Goal: Transaction & Acquisition: Purchase product/service

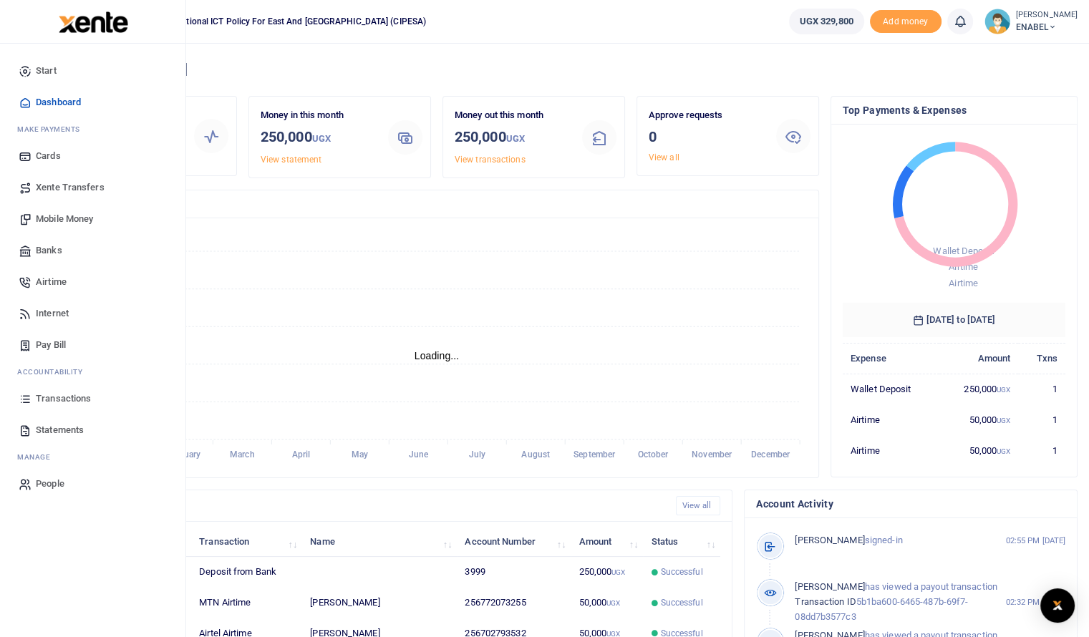
click at [49, 281] on span "Airtime" at bounding box center [51, 282] width 31 height 14
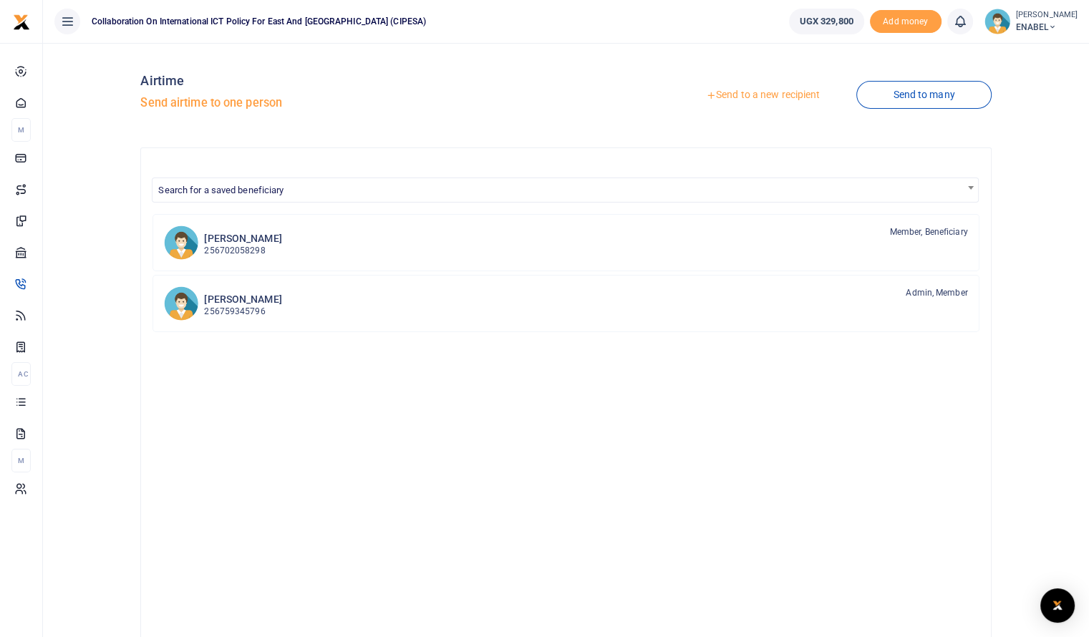
click at [791, 95] on link "Send to a new recipient" at bounding box center [762, 95] width 187 height 26
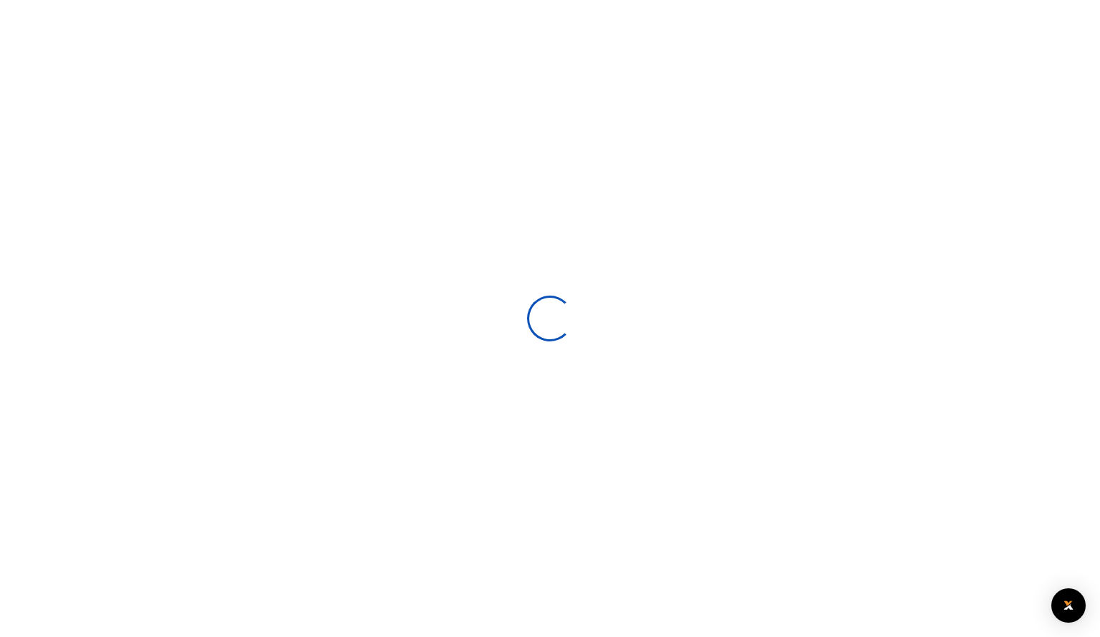
select select
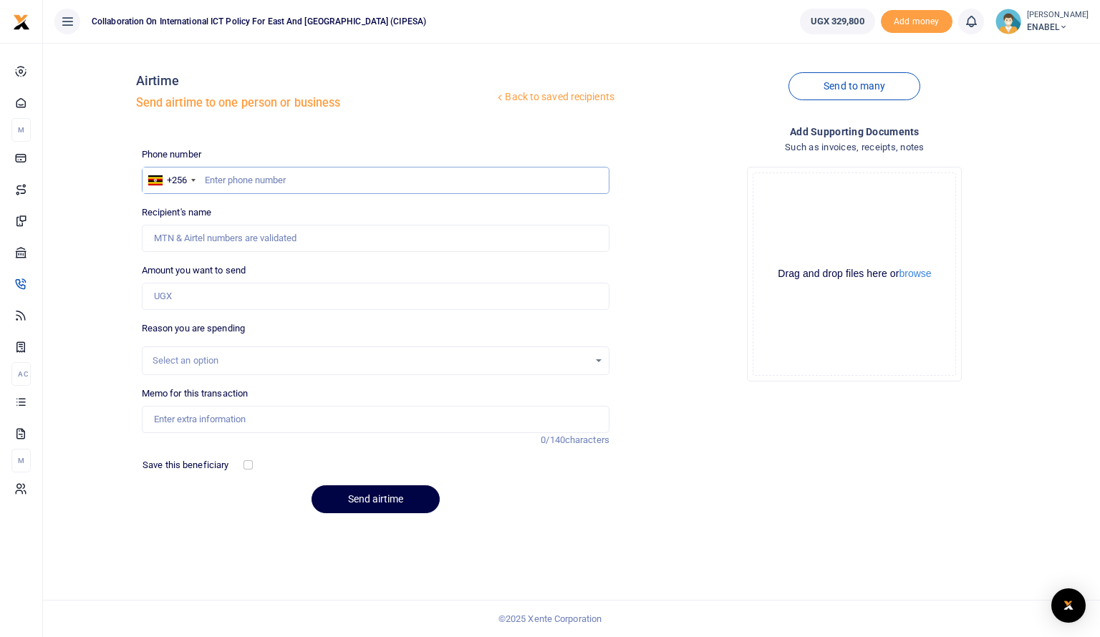
click at [337, 178] on input "text" at bounding box center [376, 180] width 468 height 27
type input "773325435"
type input "Ashnah Kalemera"
type input "773325435"
click at [249, 301] on input "Amount you want to send" at bounding box center [376, 296] width 468 height 27
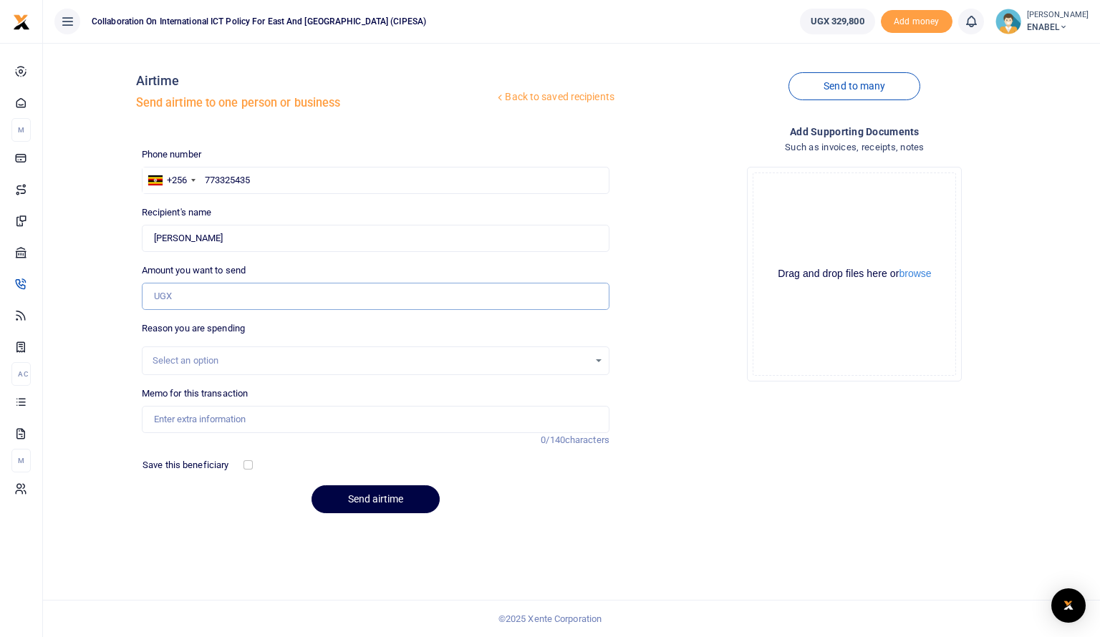
type input "50,000"
click at [261, 362] on div "Select an option" at bounding box center [371, 361] width 436 height 14
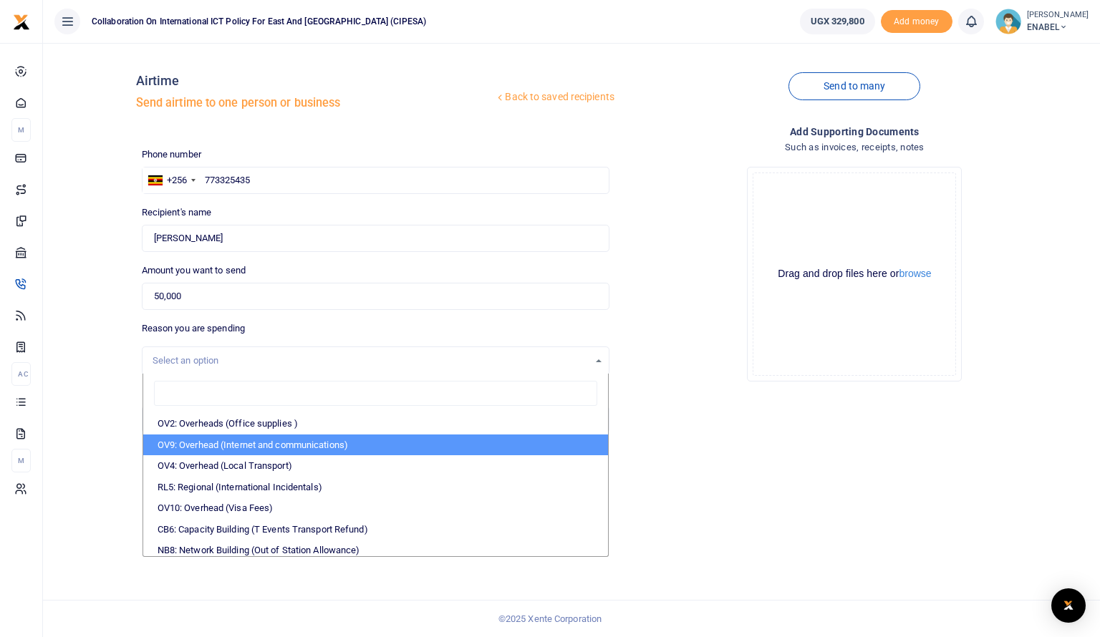
click at [289, 448] on li "OV9: Overhead (Internet and communications)" at bounding box center [375, 445] width 465 height 21
select select "74"
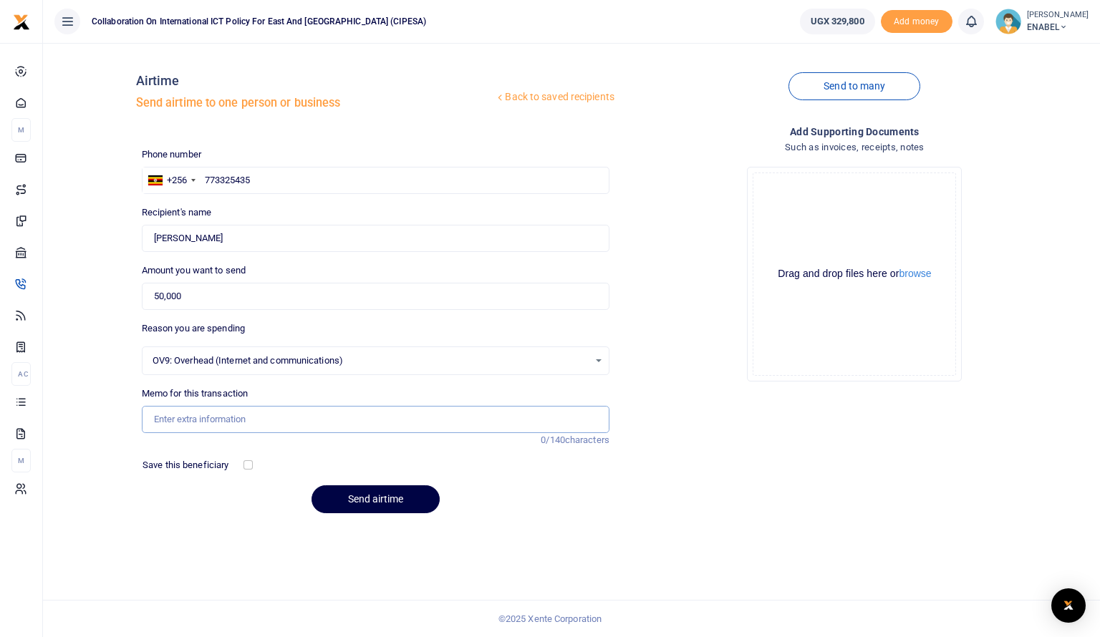
click at [473, 422] on input "Memo for this transaction" at bounding box center [376, 419] width 468 height 27
type input "Airtime and Data"
click at [398, 494] on button "Send airtime" at bounding box center [375, 499] width 128 height 28
click at [255, 181] on input "text" at bounding box center [376, 180] width 468 height 27
type input "702793532"
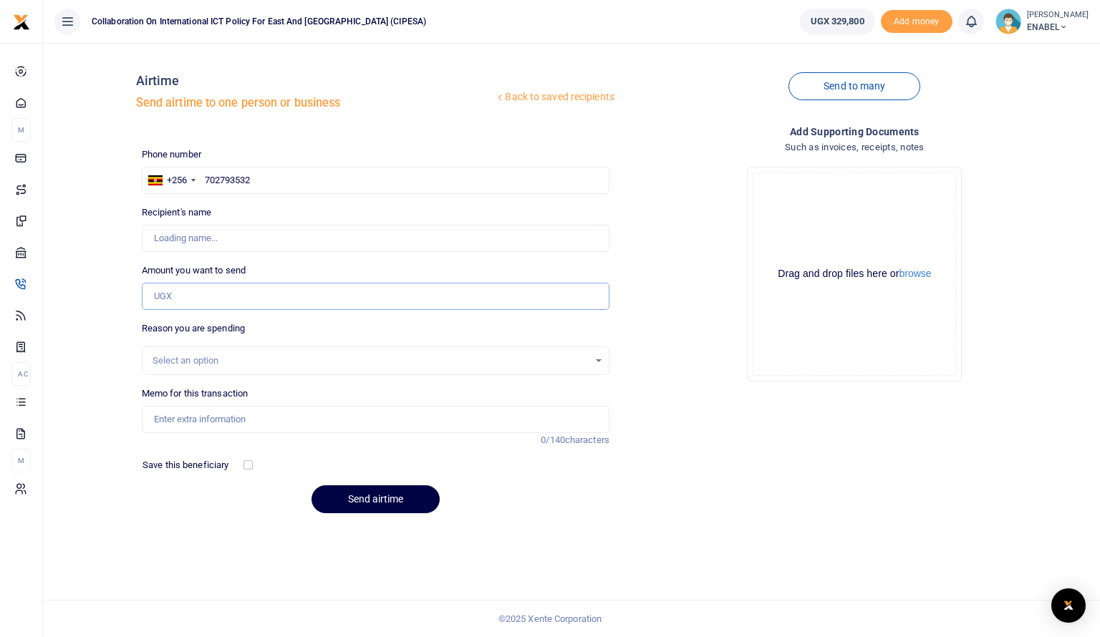
click at [252, 294] on input "Amount you want to send" at bounding box center [376, 296] width 468 height 27
type input "Badru Walusansa"
type input "50,000"
click at [288, 362] on div "Select an option" at bounding box center [371, 361] width 436 height 14
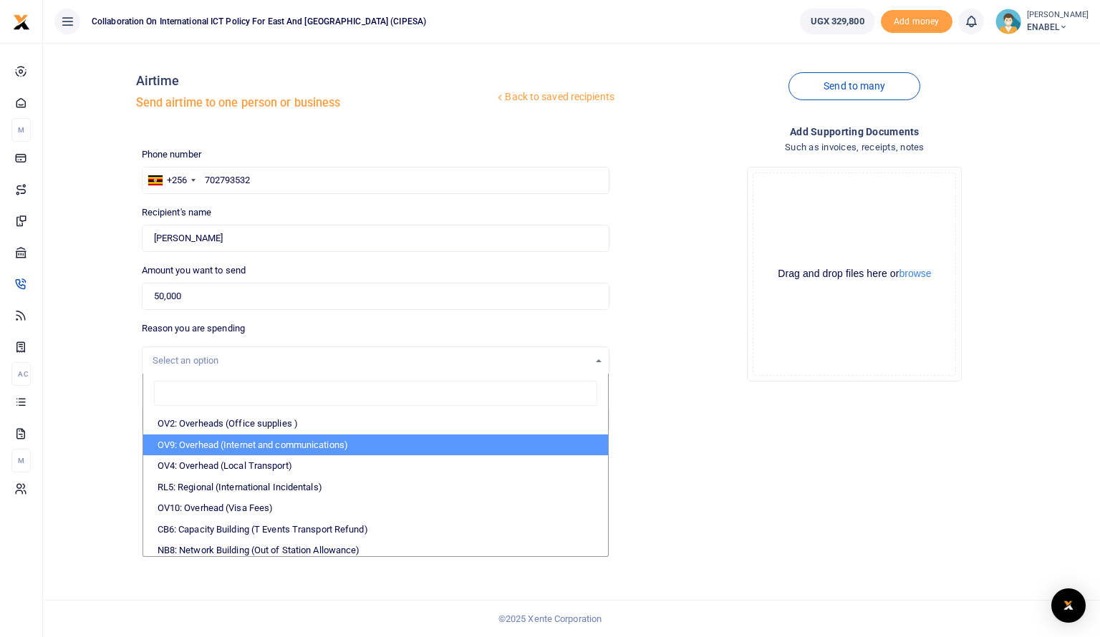
click at [294, 449] on li "OV9: Overhead (Internet and communications)" at bounding box center [375, 445] width 465 height 21
select select "74"
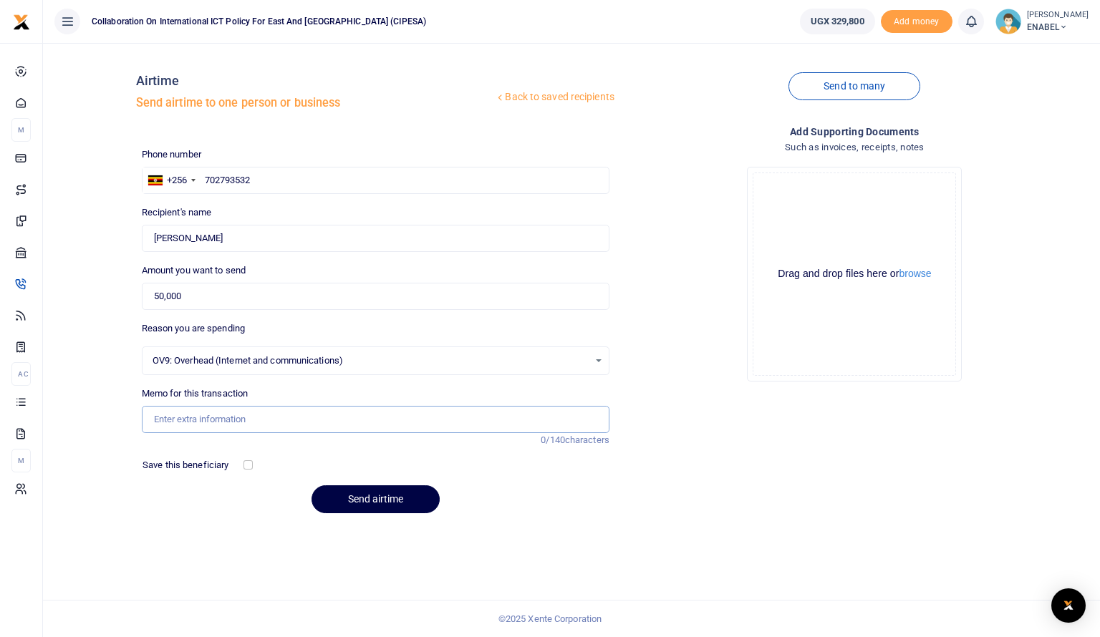
click at [320, 422] on input "Memo for this transaction" at bounding box center [376, 419] width 468 height 27
type input "Airtime and Data"
click at [369, 494] on button "Send airtime" at bounding box center [375, 499] width 128 height 28
click at [227, 181] on input "text" at bounding box center [376, 180] width 468 height 27
type input "774178804"
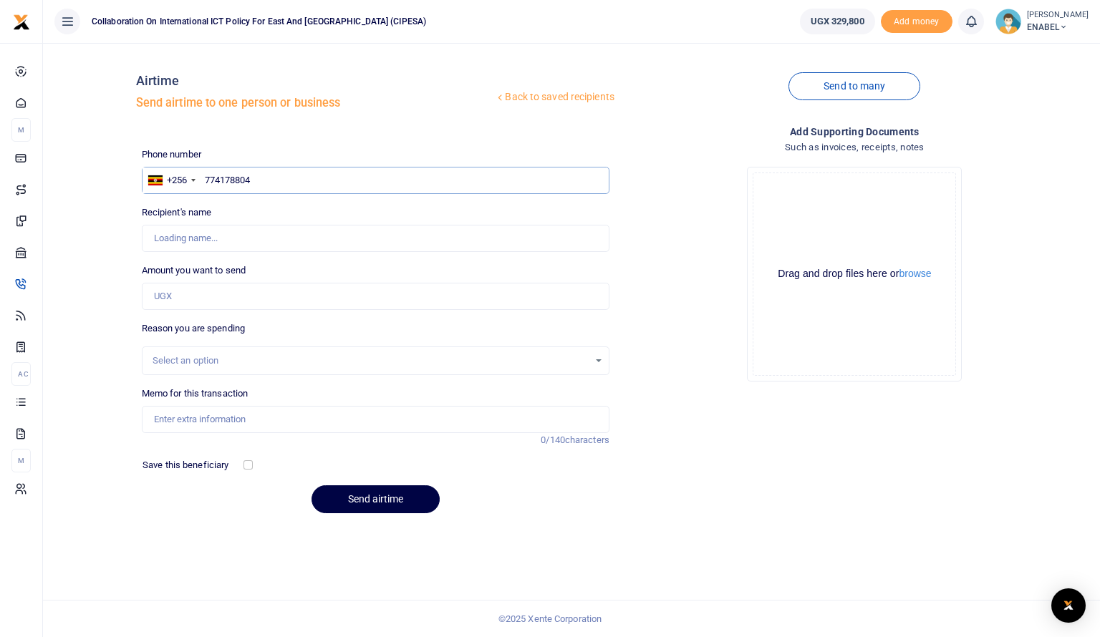
type input "Issa Muwonge"
type input "774178804"
click at [228, 292] on input "Amount you want to send" at bounding box center [376, 296] width 468 height 27
type input "50,000"
click at [245, 367] on div "Select an option" at bounding box center [375, 361] width 466 height 16
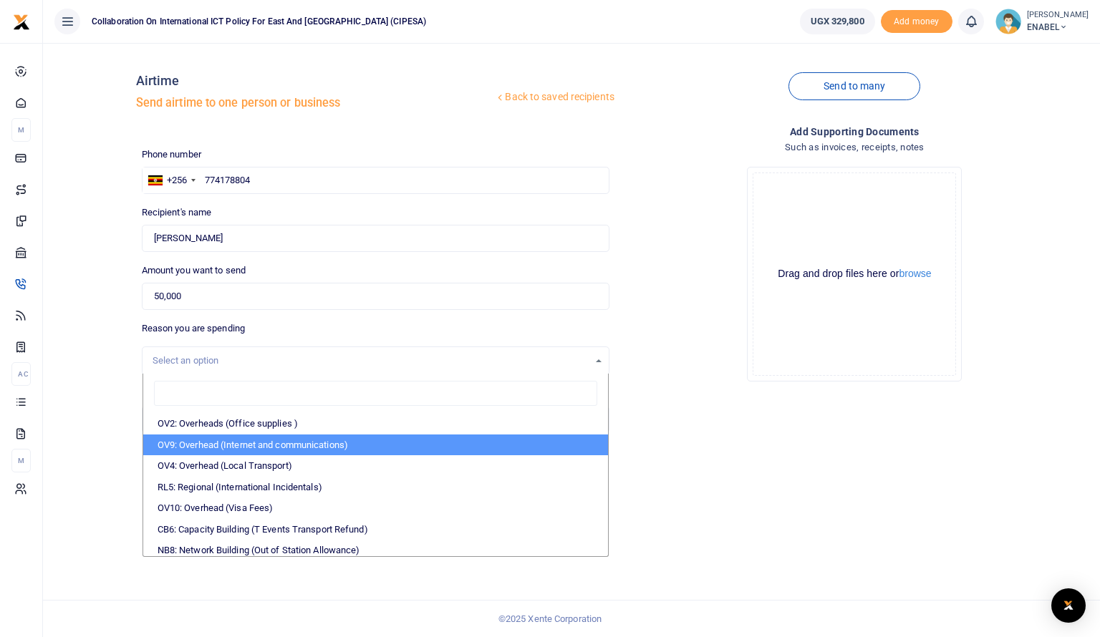
click at [258, 448] on li "OV9: Overhead (Internet and communications)" at bounding box center [375, 445] width 465 height 21
select select "74"
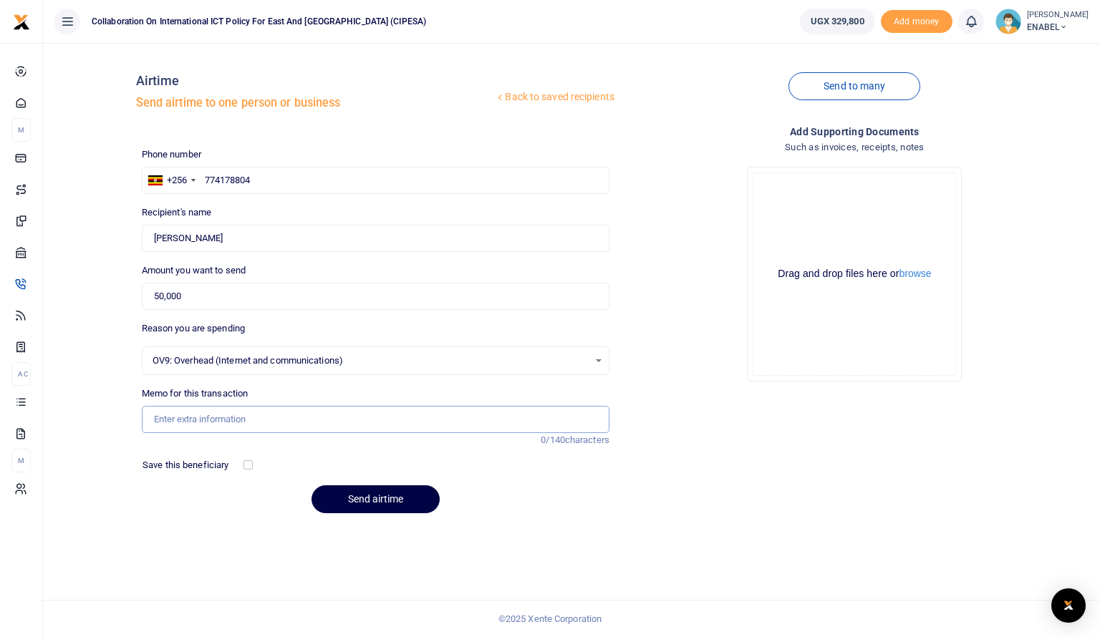
click at [239, 418] on input "Memo for this transaction" at bounding box center [376, 419] width 468 height 27
type input "Airtime and Data"
click at [372, 496] on button "Send airtime" at bounding box center [375, 499] width 128 height 28
click at [261, 178] on input "text" at bounding box center [376, 180] width 468 height 27
type input "777074359"
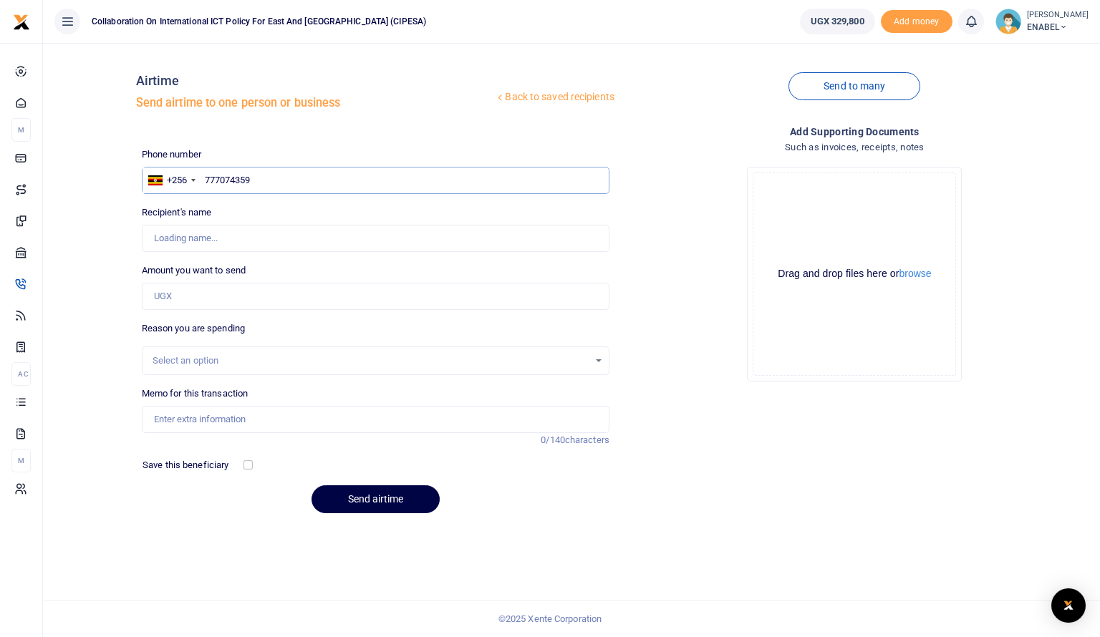
type input "[PERSON_NAME] [PERSON_NAME] Namuyanja"
type input "777074359"
click at [247, 293] on input "Amount you want to send" at bounding box center [376, 296] width 468 height 27
type input "50,000"
click at [241, 373] on div "Select an option" at bounding box center [376, 361] width 468 height 29
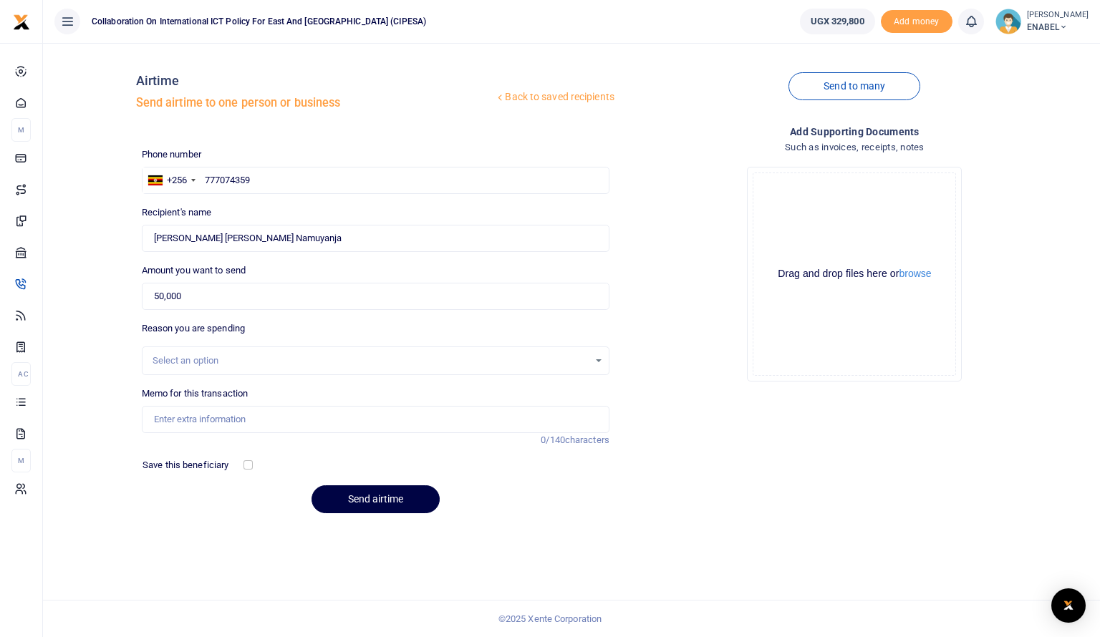
click at [246, 367] on div "Select an option" at bounding box center [371, 361] width 436 height 14
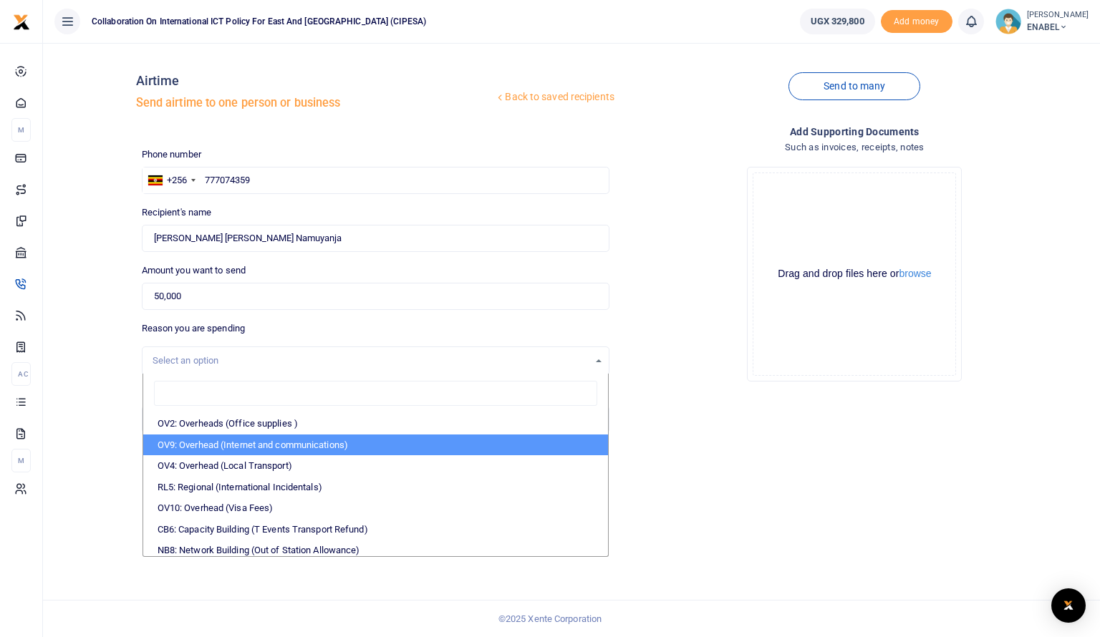
click at [278, 438] on li "OV9: Overhead (Internet and communications)" at bounding box center [375, 445] width 465 height 21
select select "74"
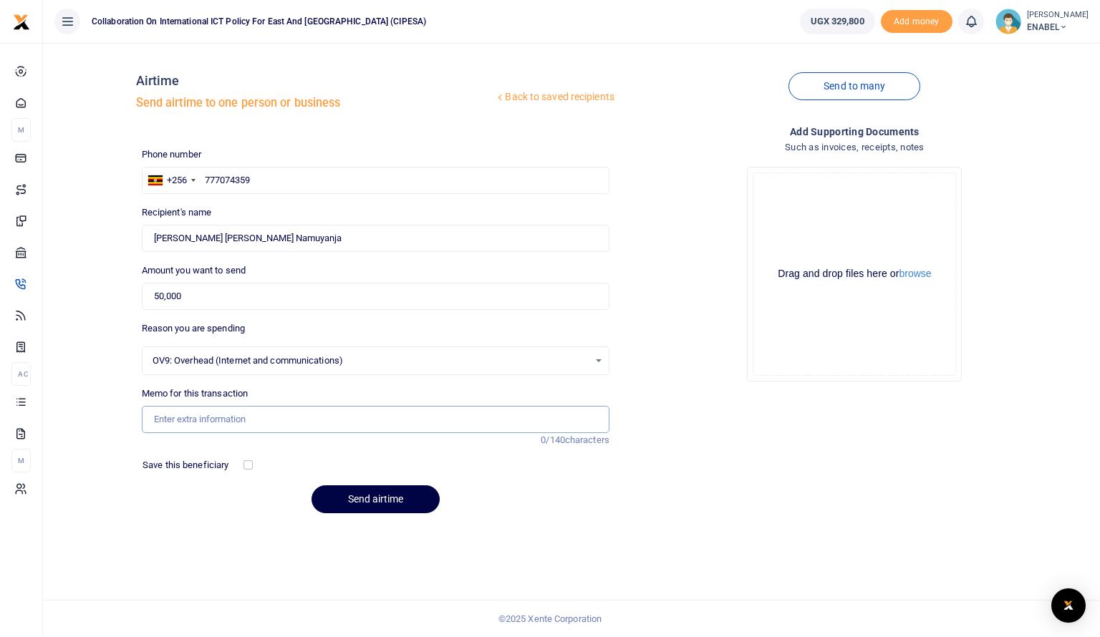
click at [261, 420] on input "Memo for this transaction" at bounding box center [376, 419] width 468 height 27
type input "Airtime and Data"
click at [369, 505] on button "Send airtime" at bounding box center [375, 499] width 128 height 28
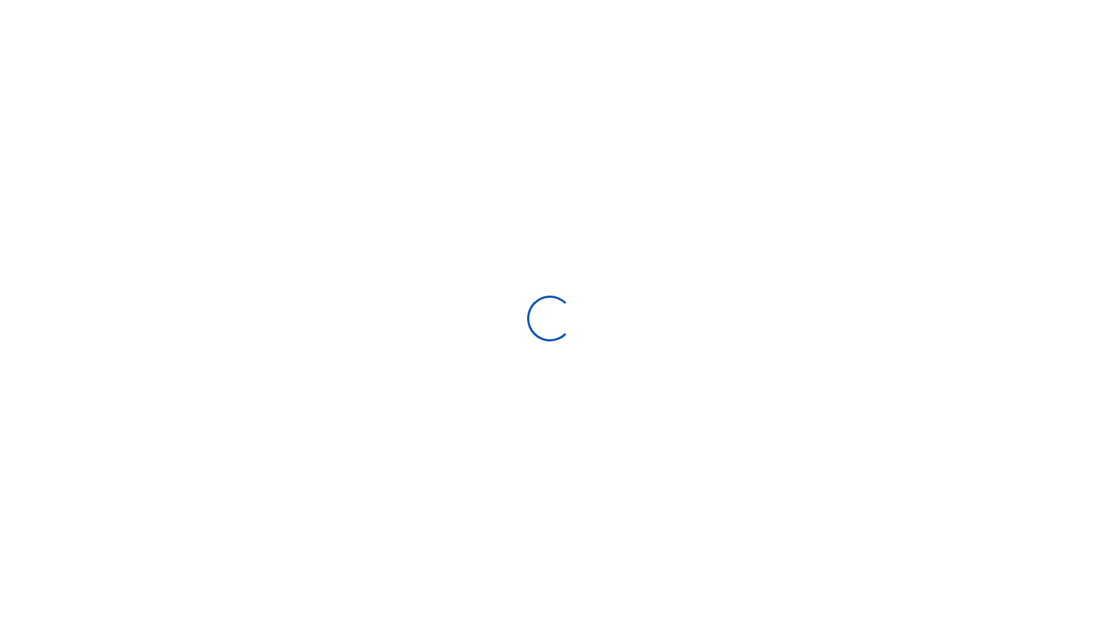
select select
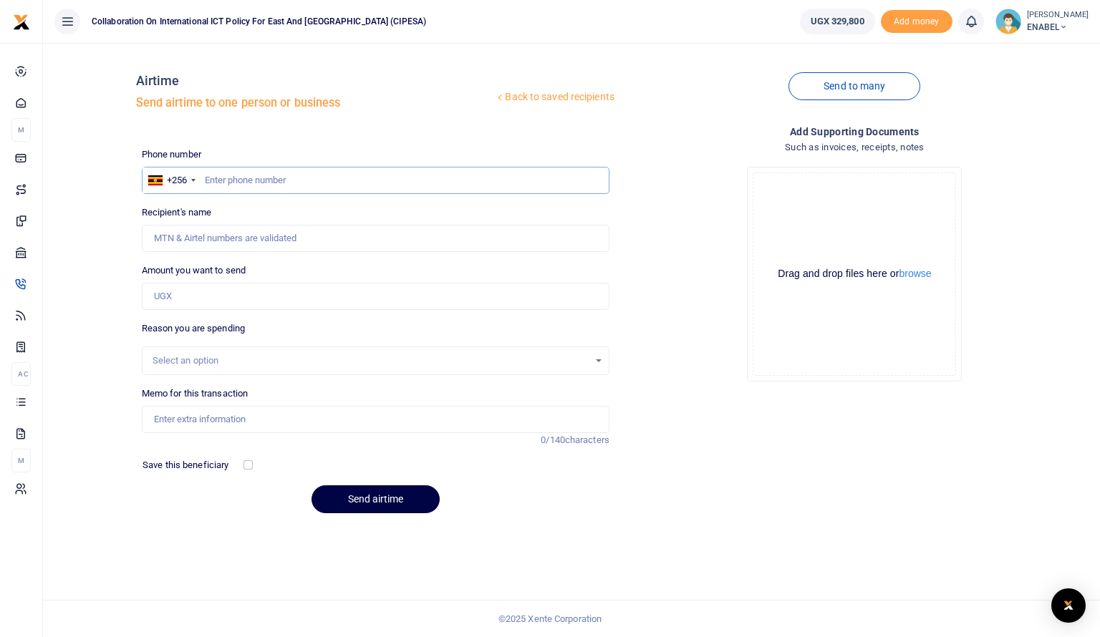
click at [298, 184] on input "text" at bounding box center [376, 180] width 468 height 27
type input "772073255"
type input "[PERSON_NAME]"
type input "772073255"
click at [236, 301] on input "Amount you want to send" at bounding box center [376, 296] width 468 height 27
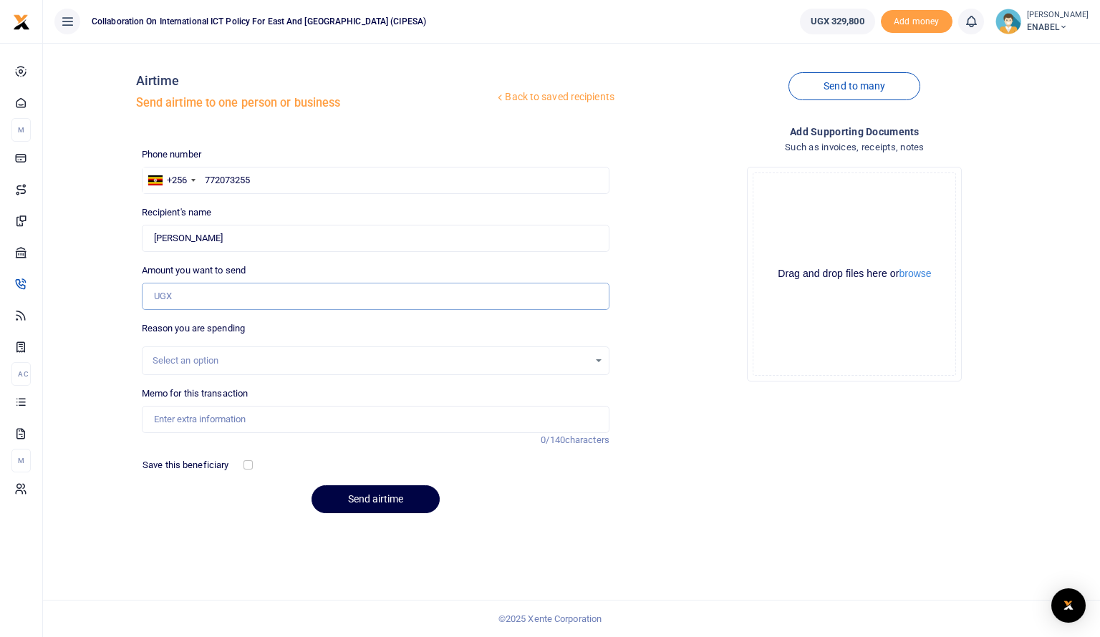
type input "50,000"
click at [241, 357] on div "Select an option" at bounding box center [371, 361] width 436 height 14
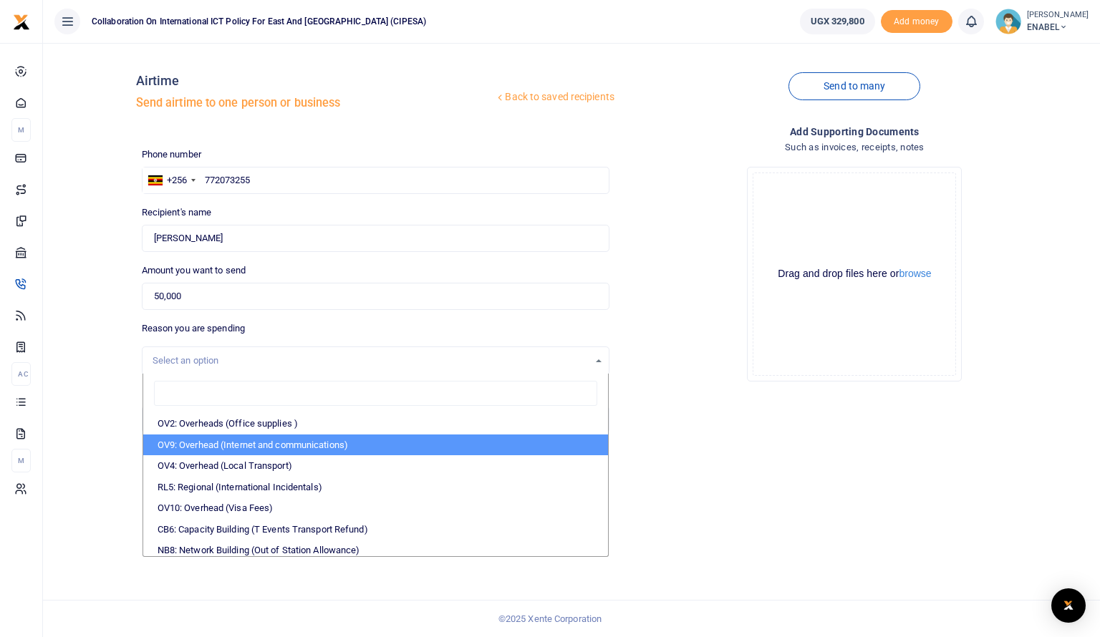
click at [292, 440] on li "OV9: Overhead (Internet and communications)" at bounding box center [375, 445] width 465 height 21
select select "74"
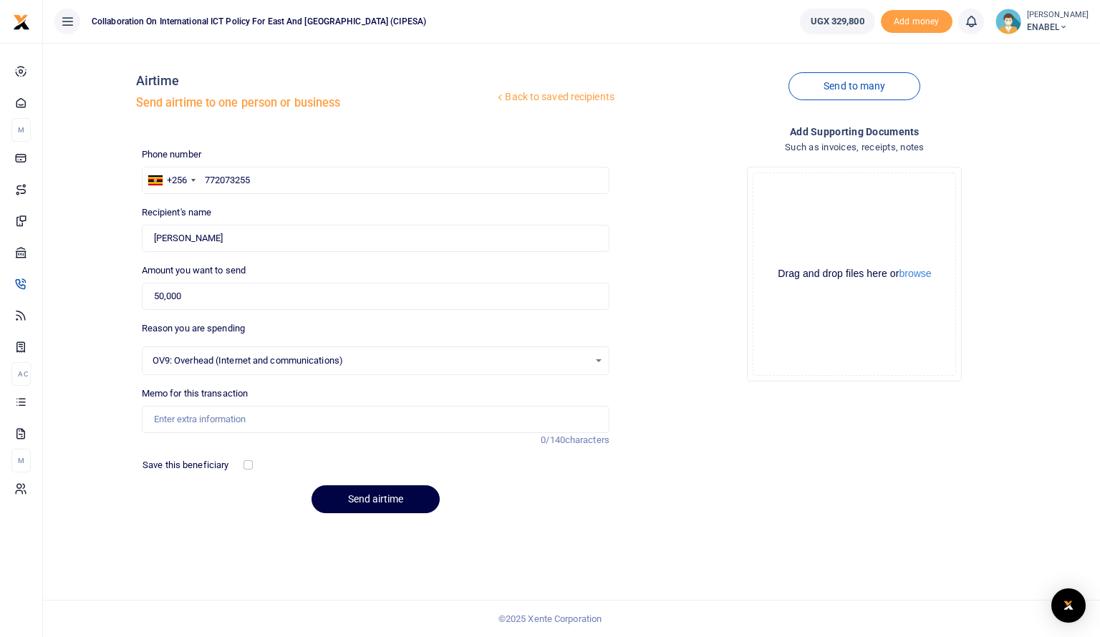
click at [281, 401] on div "Memo for this transaction Reason is required. 0/140 characters" at bounding box center [376, 410] width 468 height 47
click at [278, 392] on div "Memo for this transaction Reason is required. 0/140 characters" at bounding box center [376, 410] width 468 height 47
click at [279, 422] on input "Memo for this transaction" at bounding box center [376, 419] width 468 height 27
type input "Airtime and Data"
click at [357, 493] on button "Send airtime" at bounding box center [375, 499] width 128 height 28
